Goal: Navigation & Orientation: Find specific page/section

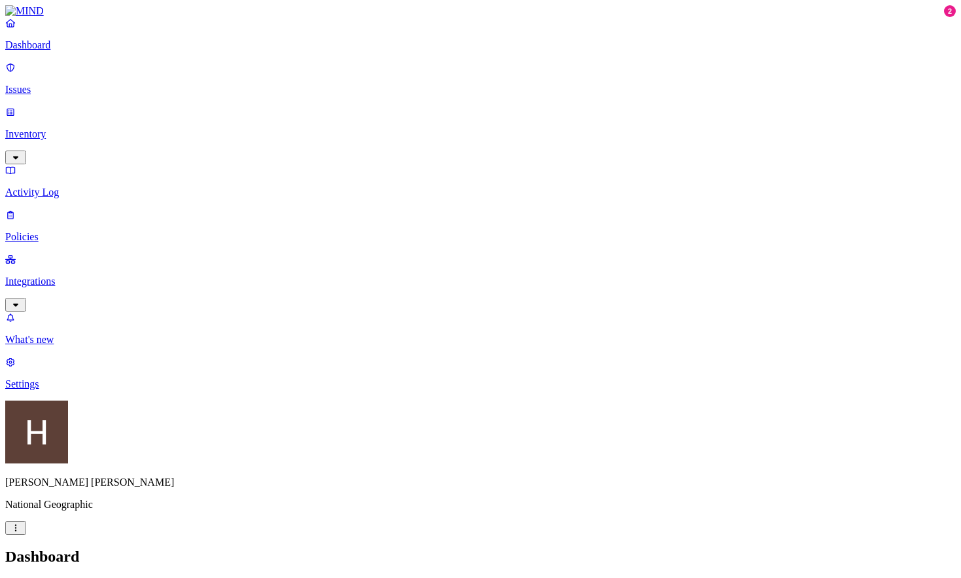
click at [33, 84] on p "Issues" at bounding box center [480, 90] width 951 height 12
click at [52, 231] on p "Policies" at bounding box center [480, 237] width 951 height 12
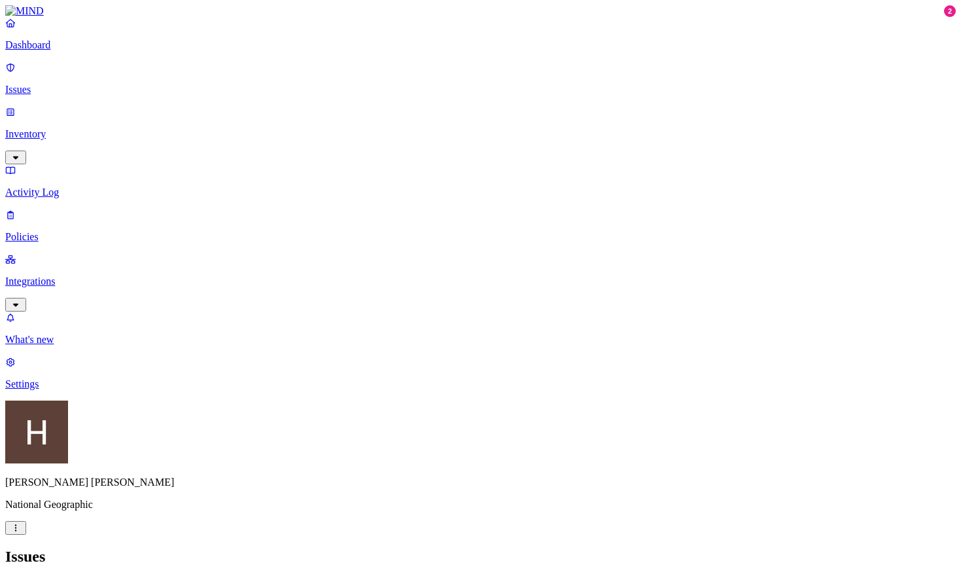
scroll to position [378, 17]
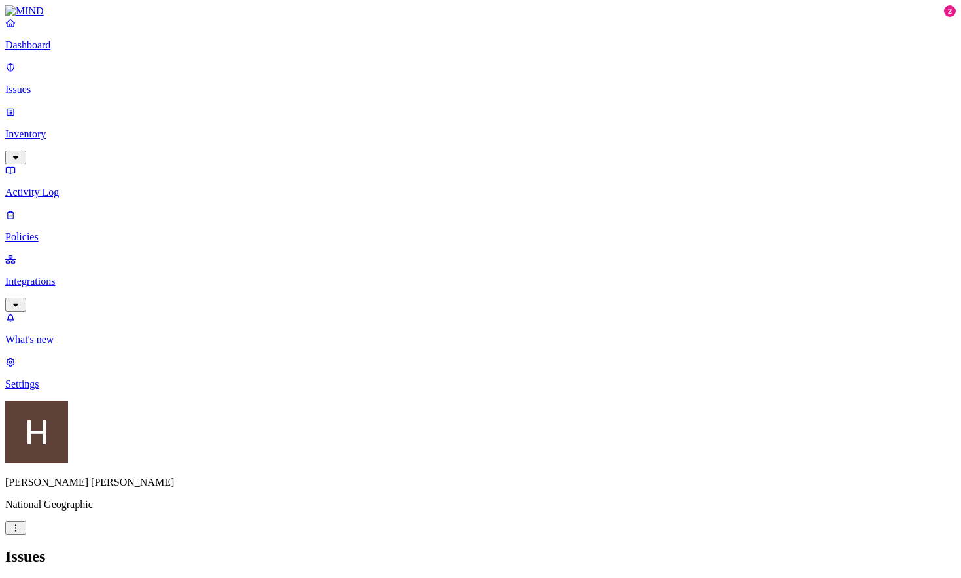
click at [62, 51] on link "Dashboard" at bounding box center [480, 34] width 951 height 34
click at [56, 276] on p "Integrations" at bounding box center [480, 282] width 951 height 12
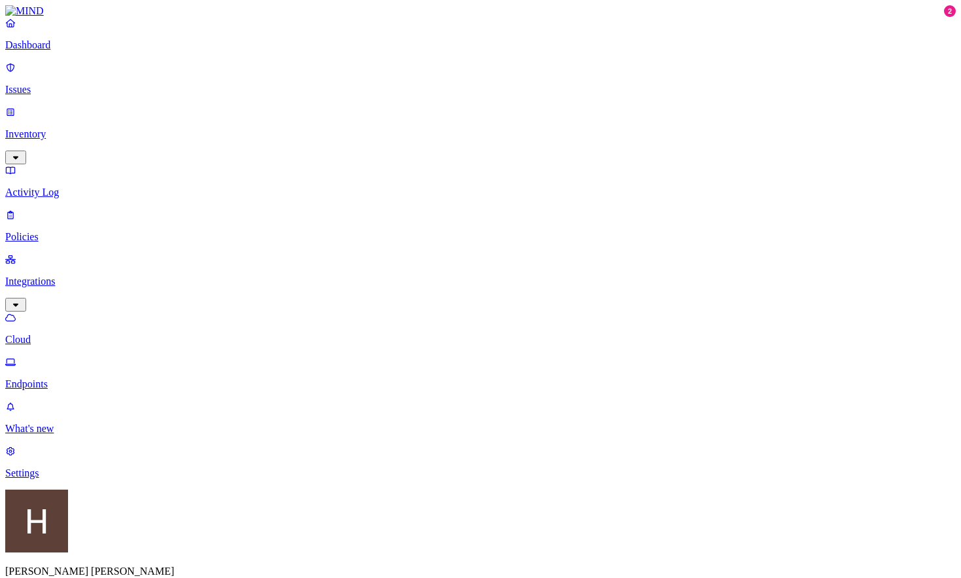
click at [56, 231] on p "Policies" at bounding box center [480, 237] width 951 height 12
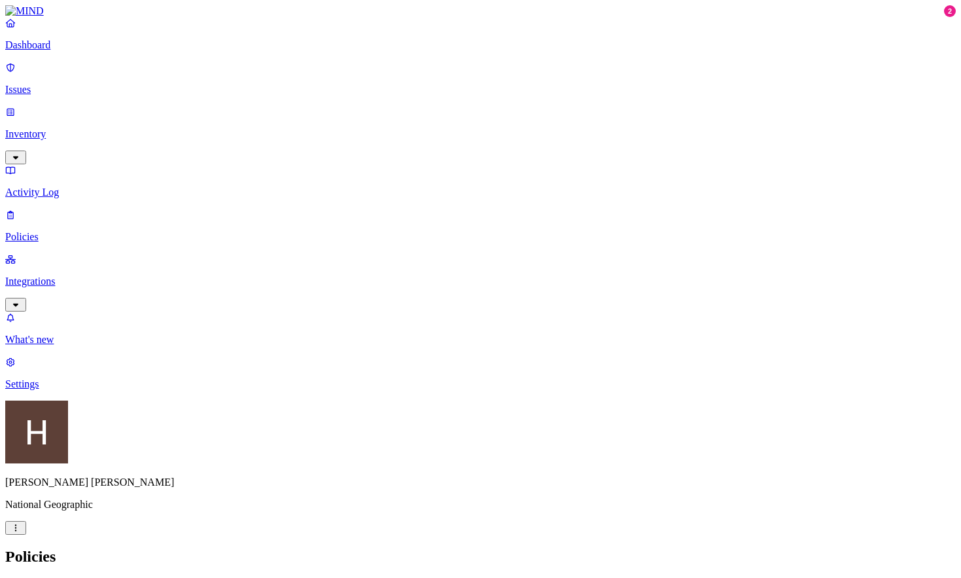
click at [58, 187] on p "Activity Log" at bounding box center [480, 193] width 951 height 12
